Goal: Complete application form

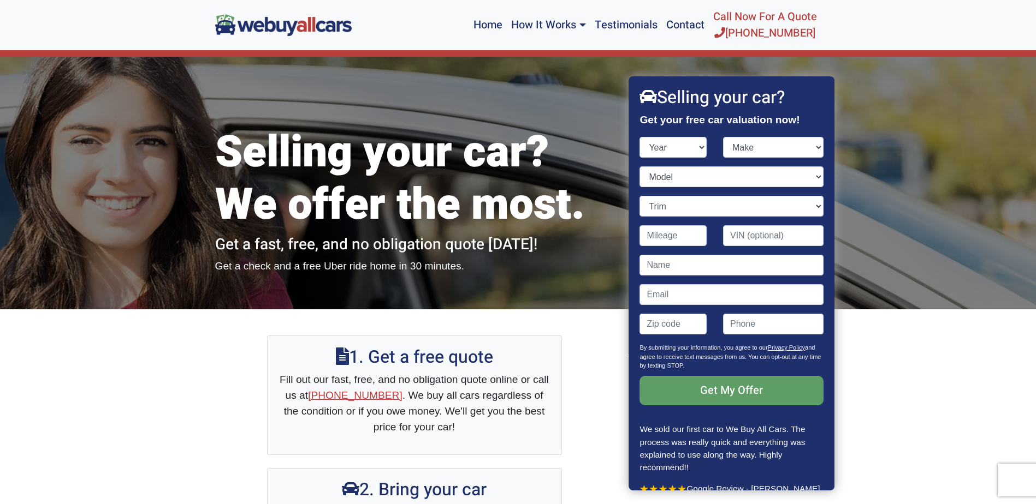
select select "2001"
click at [640, 137] on select "Year [DATE] 2025 2024 2023 2022 2021 2020 2019 2018 2017 2016 2015 2014 2013 20…" at bounding box center [673, 147] width 67 height 21
click at [787, 151] on select "Make Acura Aston [PERSON_NAME] Audi Bentley BMW Buick Cadillac Chevrolet Chrysl…" at bounding box center [773, 147] width 100 height 21
select select "Ford"
click at [723, 137] on select "Make Acura Aston [PERSON_NAME] Audi Bentley BMW Buick Cadillac Chevrolet Chrysl…" at bounding box center [773, 147] width 100 height 21
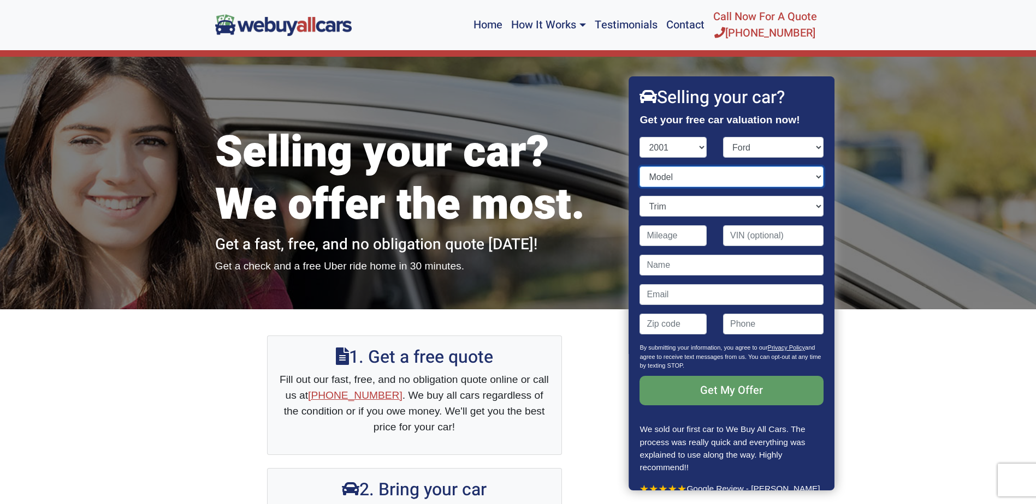
click at [688, 181] on select "Model Crown Victoria Econoline Cargo Econoline Wagon Escape Escort Excursion Ex…" at bounding box center [731, 177] width 183 height 21
select select "Explorer"
click at [640, 167] on select "Model Crown Victoria Econoline Cargo Econoline Wagon Escape Escort Excursion Ex…" at bounding box center [731, 177] width 183 height 21
click at [668, 210] on select "Trim [PERSON_NAME] [PERSON_NAME] 2WD 4dr SUV (4.0L 6cyl) [PERSON_NAME] [PERSON_…" at bounding box center [731, 206] width 183 height 21
select select "XLT 4WD 4dr SUV (4.0L 6cyl)"
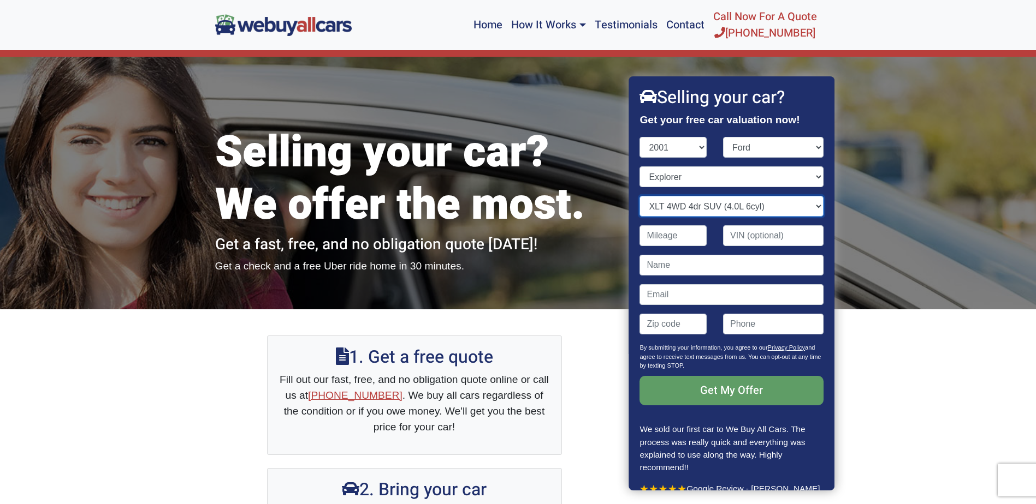
click at [640, 196] on select "Trim [PERSON_NAME] [PERSON_NAME] 2WD 4dr SUV (4.0L 6cyl) [PERSON_NAME] [PERSON_…" at bounding box center [731, 206] width 183 height 21
click at [676, 264] on input "Contact form" at bounding box center [731, 265] width 183 height 21
type input "[PERSON_NAME]"
type input "[EMAIL_ADDRESS][DOMAIN_NAME]"
type input "08088"
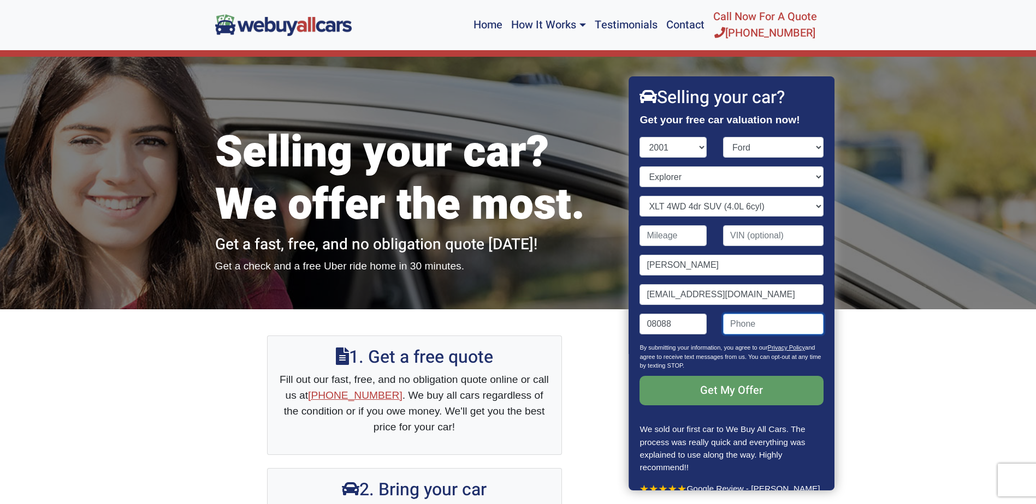
type input "8564430608"
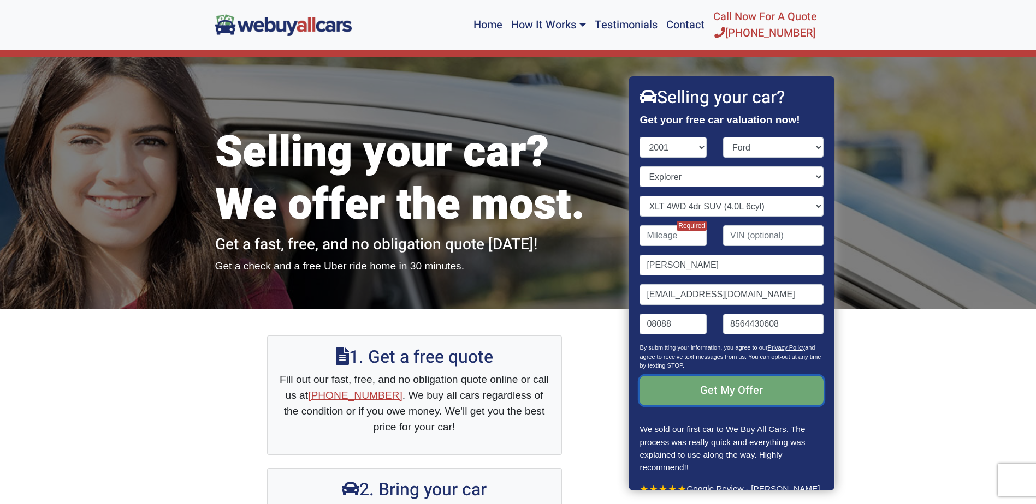
click at [744, 388] on input "Get My Offer" at bounding box center [731, 390] width 183 height 29
click at [681, 237] on input "Contact form" at bounding box center [673, 235] width 67 height 21
click at [688, 144] on select "Year [DATE] 2025 2024 2023 2022 2021 2020 2019 2018 2017 2016 2015 2014 2013 20…" at bounding box center [673, 147] width 67 height 21
select select "2001"
click at [640, 137] on select "Year [DATE] 2025 2024 2023 2022 2021 2020 2019 2018 2017 2016 2015 2014 2013 20…" at bounding box center [673, 147] width 67 height 21
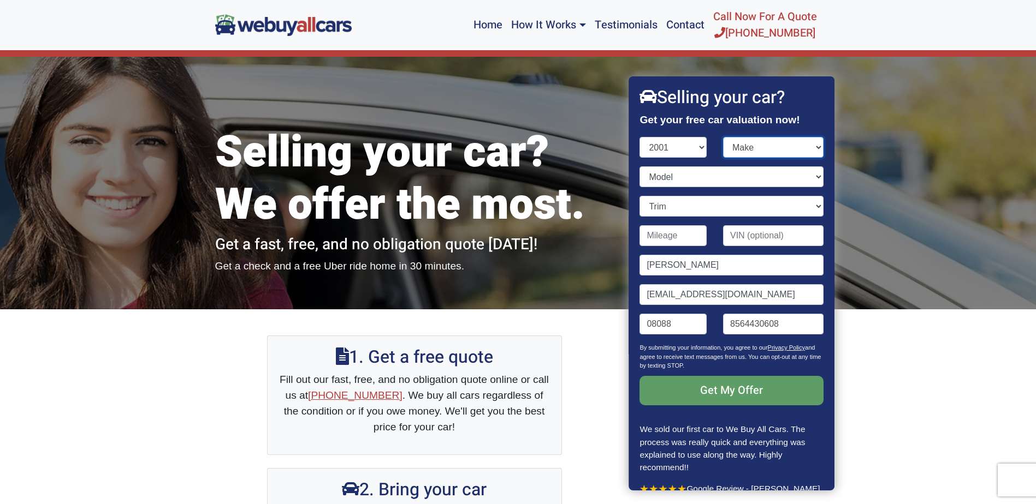
click at [801, 143] on select "Make" at bounding box center [773, 147] width 100 height 21
select select "Ford"
click at [723, 137] on select "Make Acura Aston [PERSON_NAME] Audi Bentley BMW Buick Cadillac Chevrolet Chrysl…" at bounding box center [773, 147] width 100 height 21
click at [687, 179] on select "Model Crown Victoria Econoline Cargo Econoline Wagon Escape Escort Excursion Ex…" at bounding box center [731, 177] width 183 height 21
select select "Explorer"
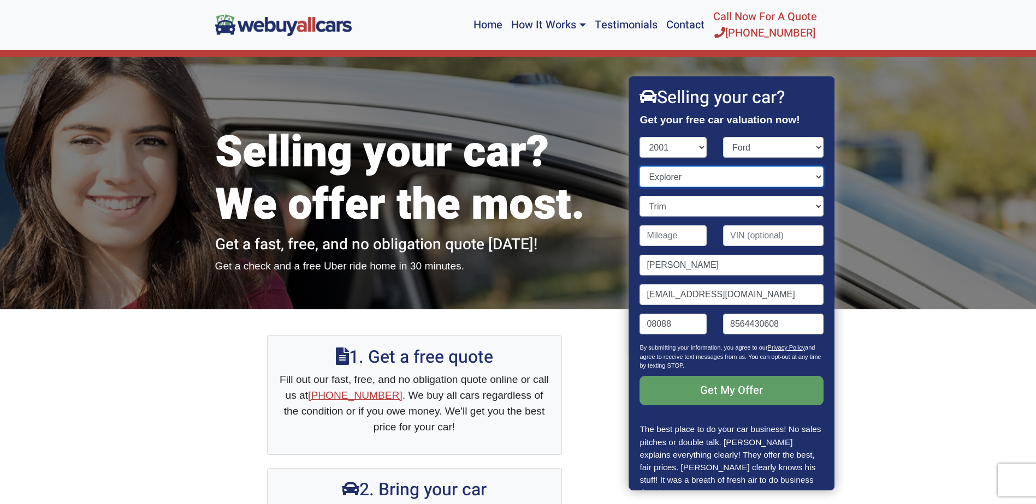
click at [640, 167] on select "Model Crown Victoria Econoline Cargo Econoline Wagon Escape Escort Excursion Ex…" at bounding box center [731, 177] width 183 height 21
click at [700, 205] on select "Trim [PERSON_NAME] [PERSON_NAME] 2WD 4dr SUV (4.0L 6cyl) [PERSON_NAME] [PERSON_…" at bounding box center [731, 206] width 183 height 21
select select "XLS 4WD 4dr SUV (4.0L 6cyl)"
click at [640, 196] on select "Trim [PERSON_NAME] [PERSON_NAME] 2WD 4dr SUV (4.0L 6cyl) [PERSON_NAME] [PERSON_…" at bounding box center [731, 206] width 183 height 21
click at [677, 242] on input "Contact form" at bounding box center [673, 235] width 67 height 21
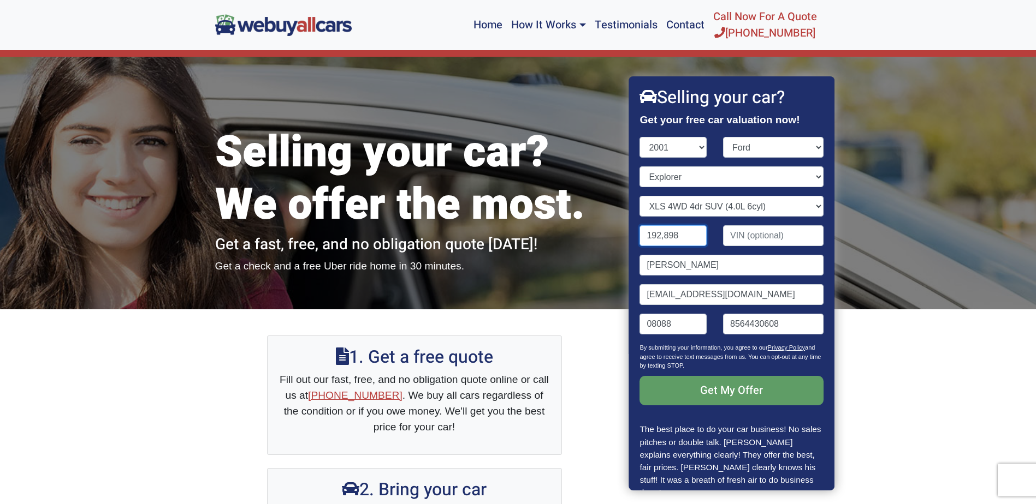
type input "192,898"
click at [702, 272] on input "[PERSON_NAME]" at bounding box center [731, 265] width 183 height 21
type input "[PERSON_NAME]"
type input "[EMAIL_ADDRESS][DOMAIN_NAME]"
type input "08088"
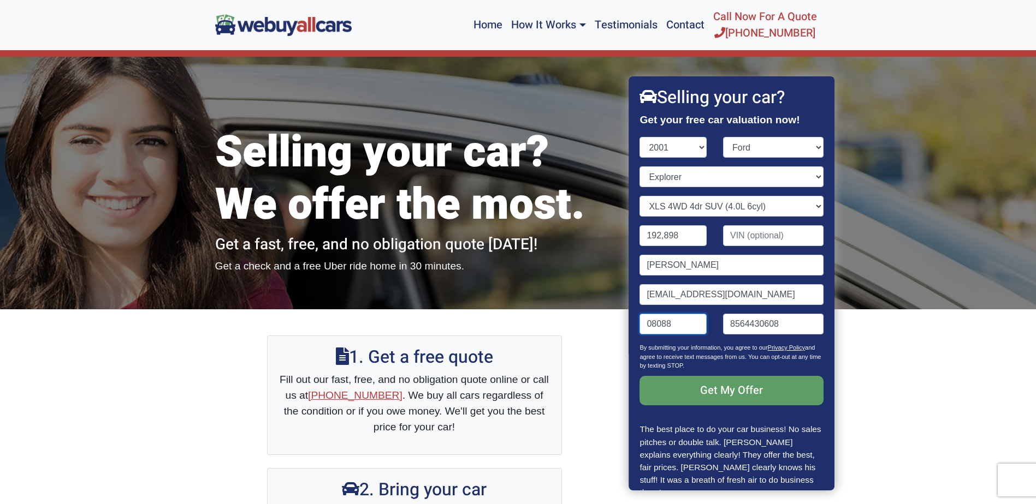
type input "8564430608"
click at [721, 389] on input "Get My Offer" at bounding box center [731, 390] width 183 height 29
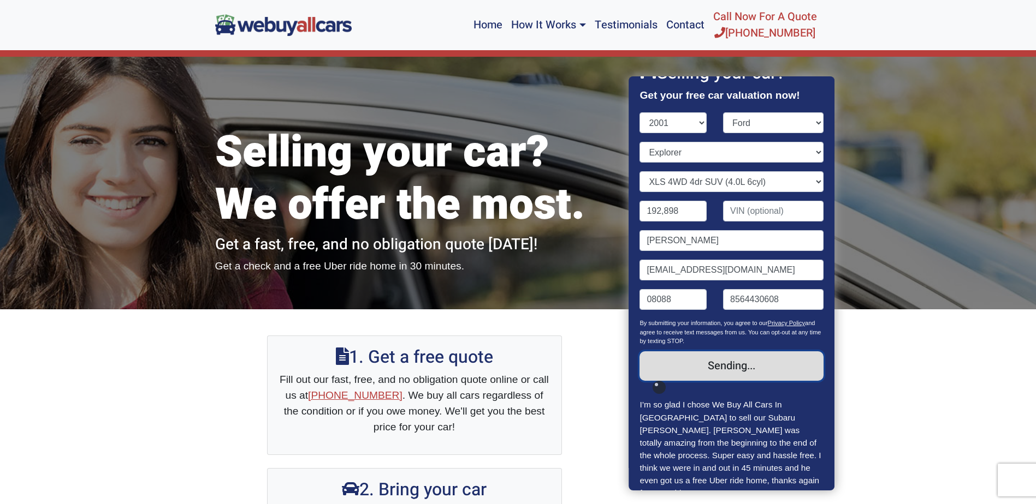
scroll to position [50, 0]
